Goal: Transaction & Acquisition: Download file/media

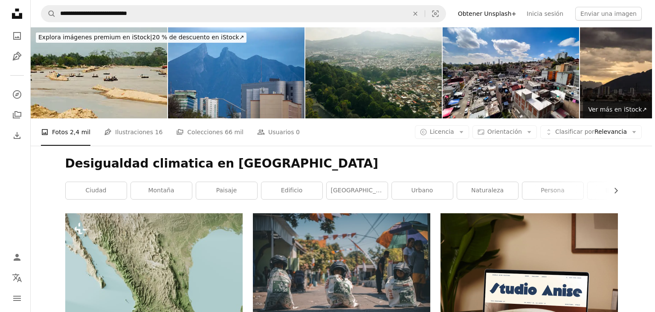
scroll to position [8675, 0]
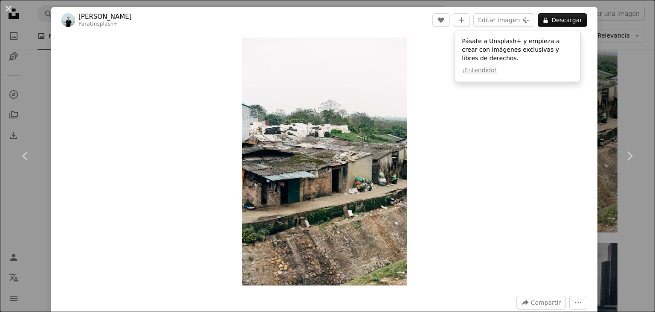
click at [7, 11] on button "An X shape" at bounding box center [8, 8] width 10 height 10
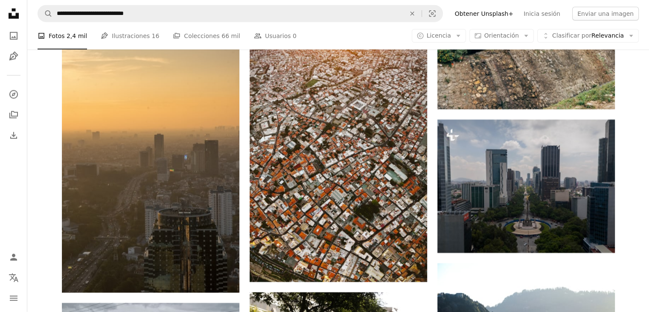
scroll to position [8782, 0]
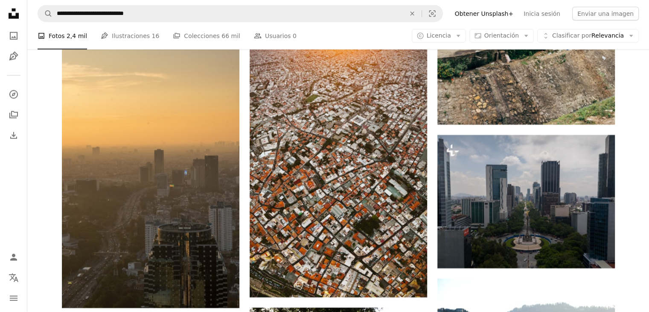
drag, startPoint x: 647, startPoint y: 201, endPoint x: 652, endPoint y: 201, distance: 6.0
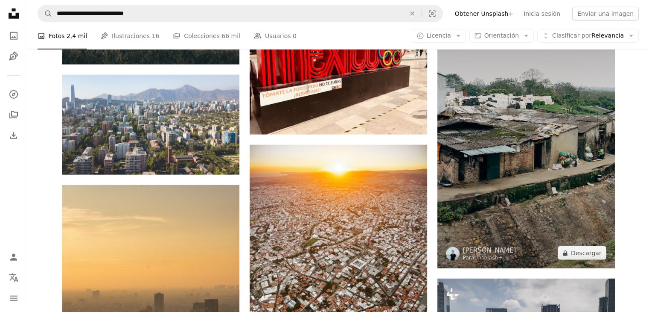
scroll to position [8645, 0]
